Goal: Task Accomplishment & Management: Complete application form

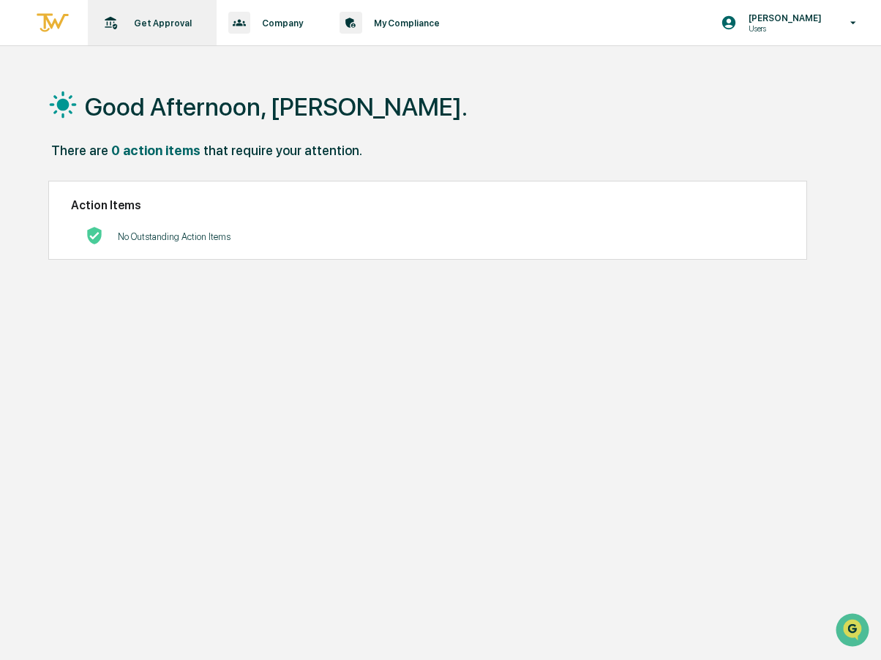
click at [146, 25] on p "Get Approval" at bounding box center [160, 23] width 77 height 11
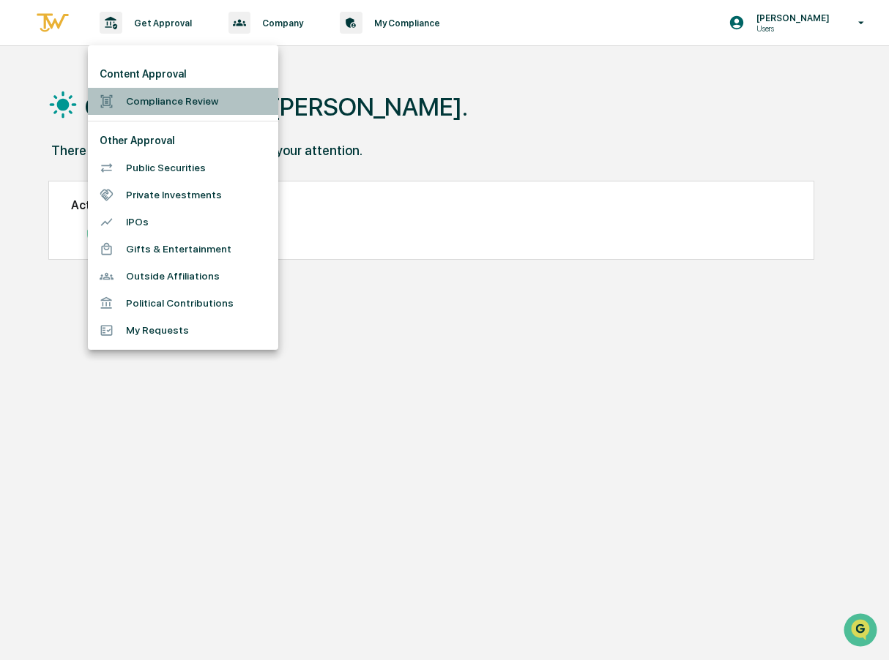
click at [154, 105] on li "Compliance Review" at bounding box center [183, 101] width 190 height 27
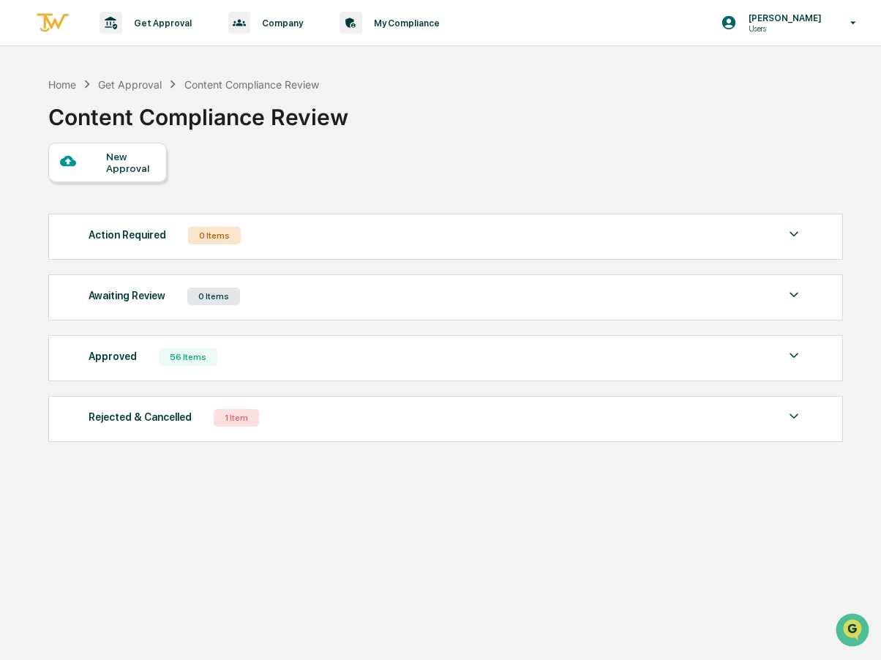
click at [122, 157] on div "New Approval" at bounding box center [130, 162] width 49 height 23
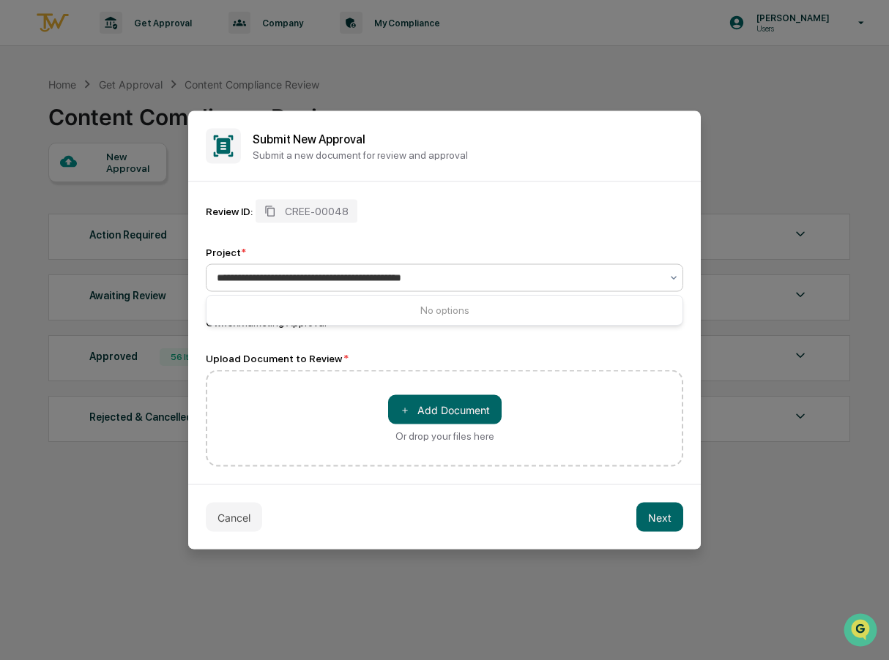
type input "**********"
click at [327, 403] on div "＋ Add Document Or drop your files here" at bounding box center [444, 418] width 477 height 97
click at [484, 414] on button "＋ Add Document" at bounding box center [444, 409] width 113 height 29
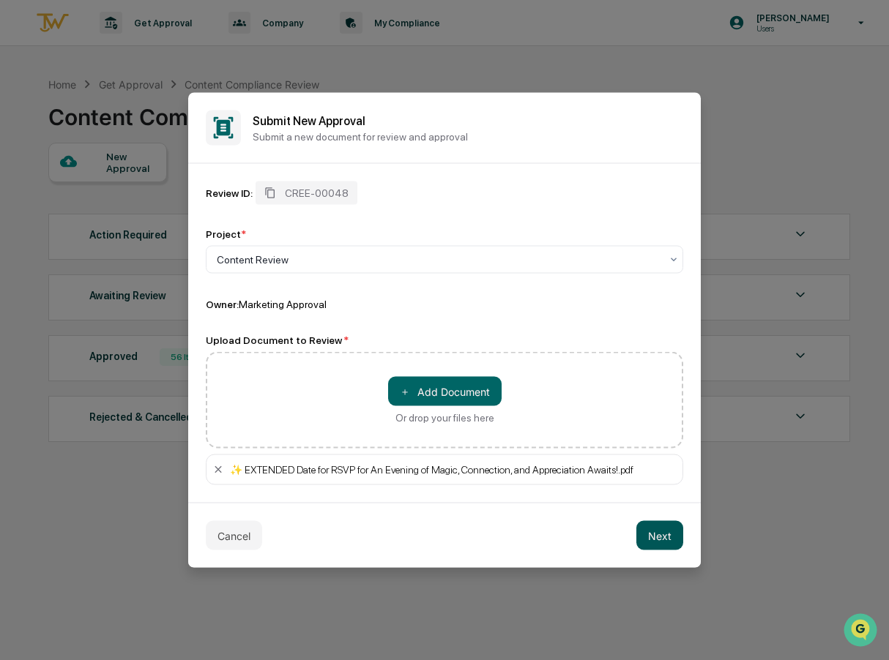
click at [660, 537] on button "Next" at bounding box center [659, 535] width 47 height 29
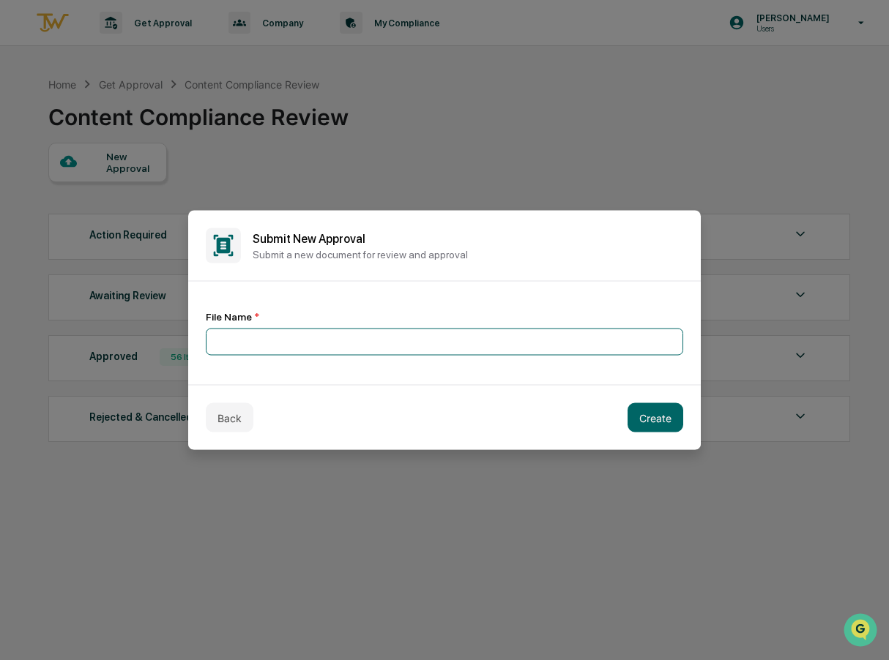
click at [223, 342] on input at bounding box center [444, 342] width 477 height 27
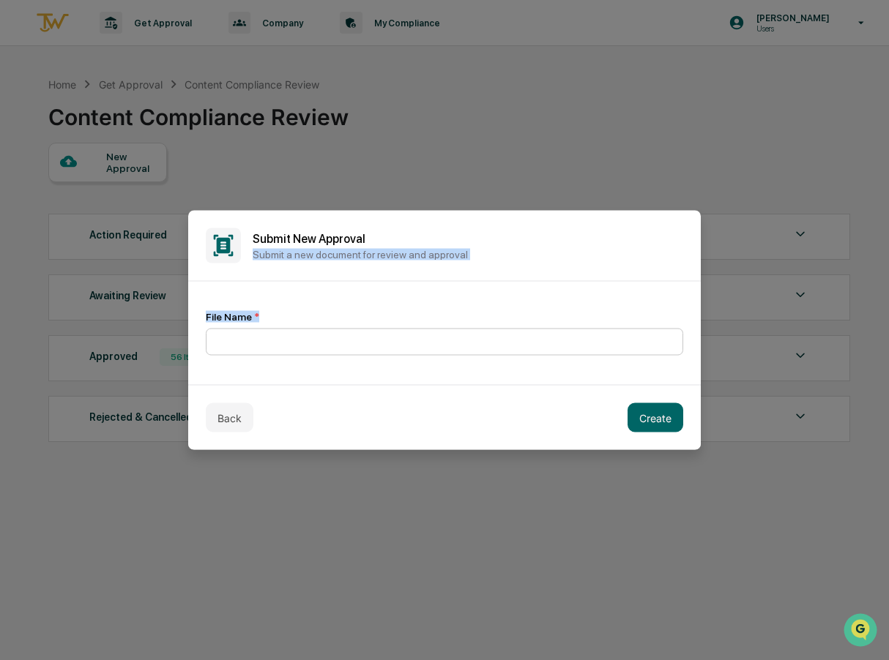
drag, startPoint x: 390, startPoint y: 227, endPoint x: 331, endPoint y: 335, distance: 122.9
click at [397, 307] on div "Submit New Approval Submit a new document for review and approval File Name * B…" at bounding box center [444, 330] width 512 height 239
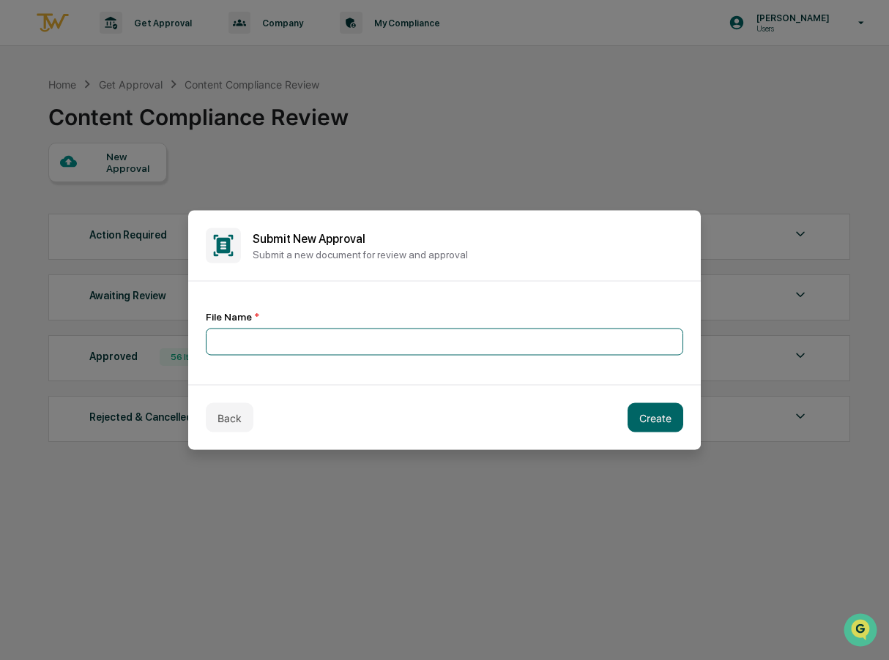
click at [233, 337] on input at bounding box center [444, 342] width 477 height 27
type input "**********"
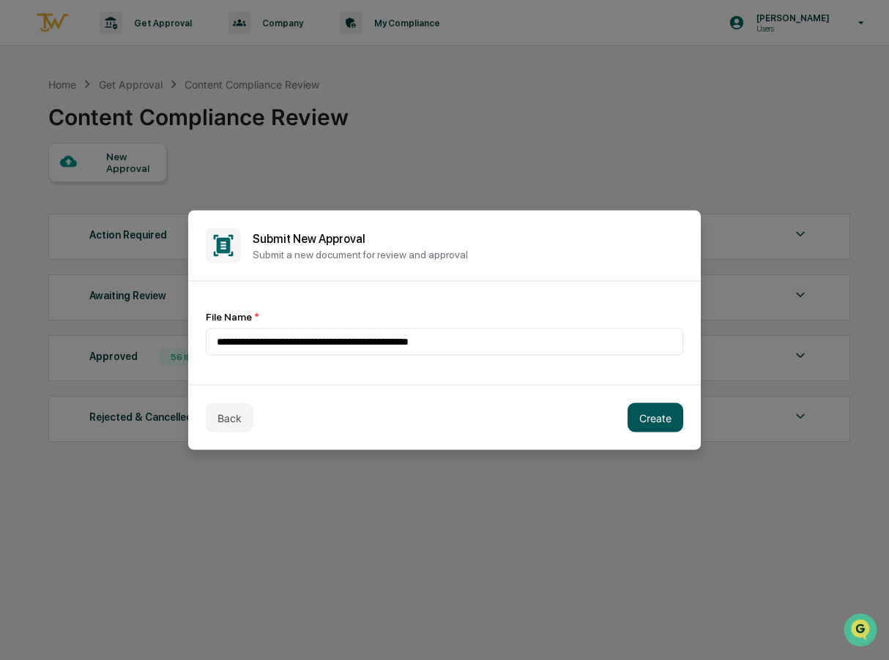
click at [657, 415] on button "Create" at bounding box center [655, 417] width 56 height 29
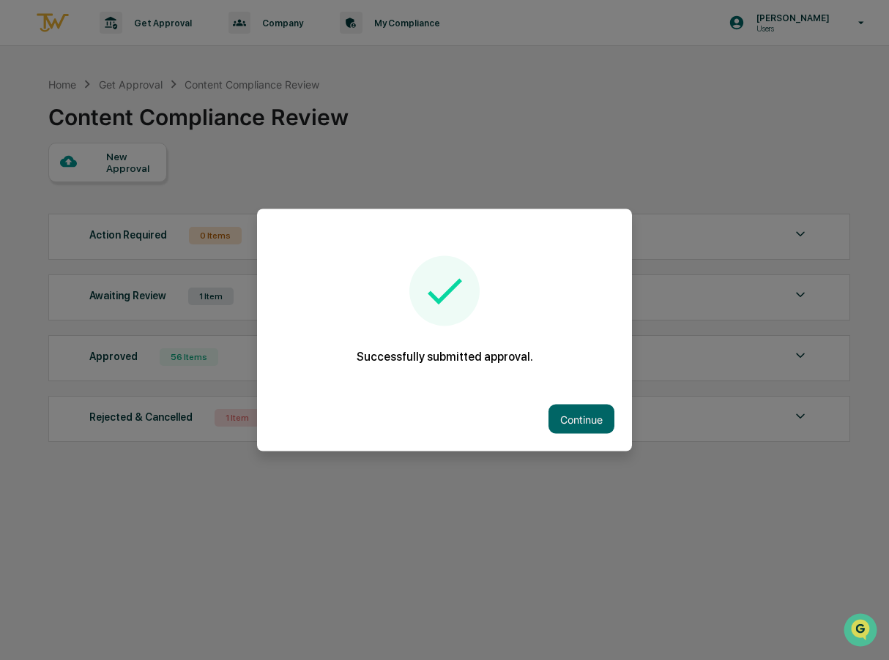
click at [532, 496] on div at bounding box center [444, 330] width 889 height 660
